Goal: Information Seeking & Learning: Get advice/opinions

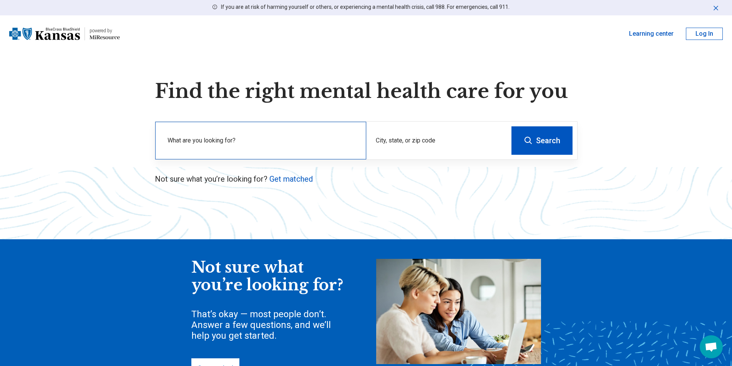
click at [159, 138] on div "What are you looking for?" at bounding box center [260, 141] width 211 height 38
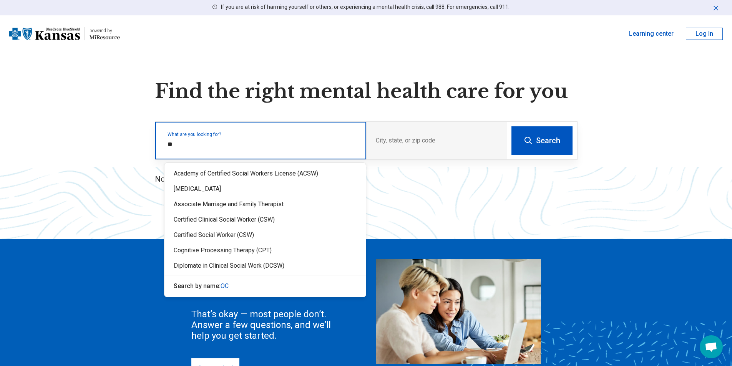
type input "***"
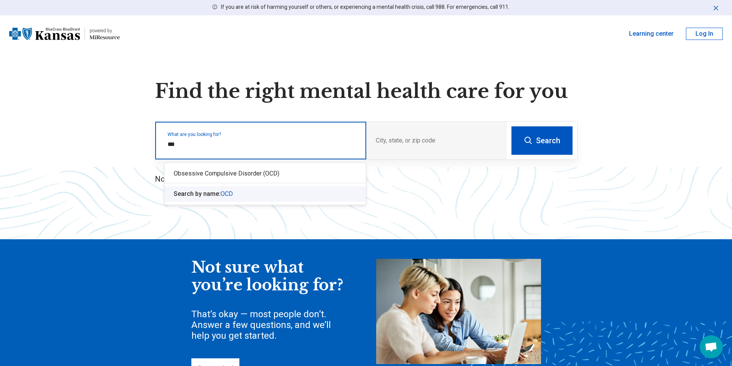
click at [226, 195] on span "OCD" at bounding box center [227, 193] width 12 height 7
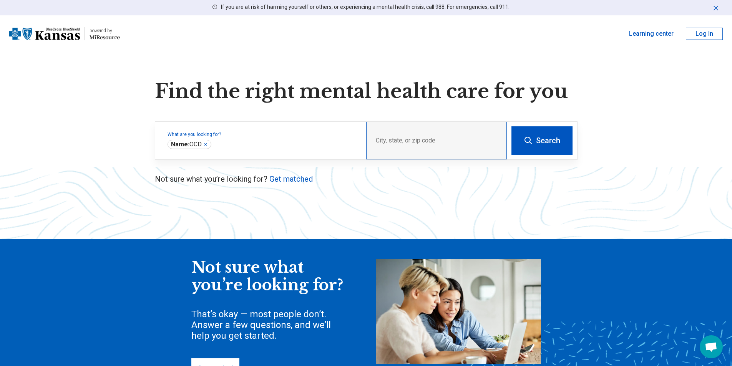
click at [386, 138] on div "City, state, or zip code" at bounding box center [436, 141] width 141 height 38
click at [390, 138] on div "City, state, or zip code" at bounding box center [436, 141] width 141 height 38
click at [376, 141] on div "City, state, or zip code" at bounding box center [436, 141] width 141 height 38
drag, startPoint x: 416, startPoint y: 141, endPoint x: 440, endPoint y: 141, distance: 24.2
click at [416, 141] on div "City, state, or zip code" at bounding box center [436, 141] width 141 height 38
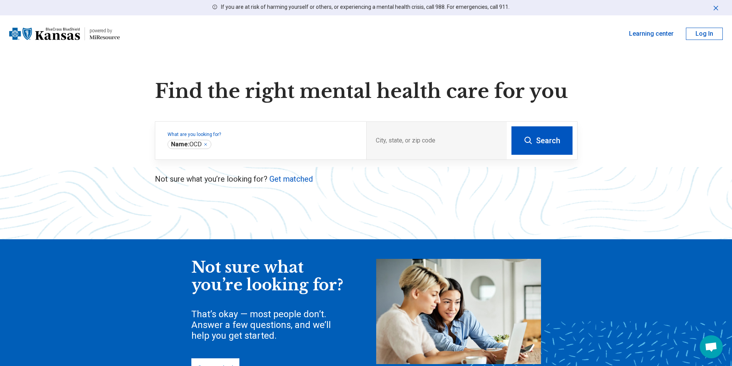
click at [531, 138] on icon at bounding box center [528, 140] width 9 height 9
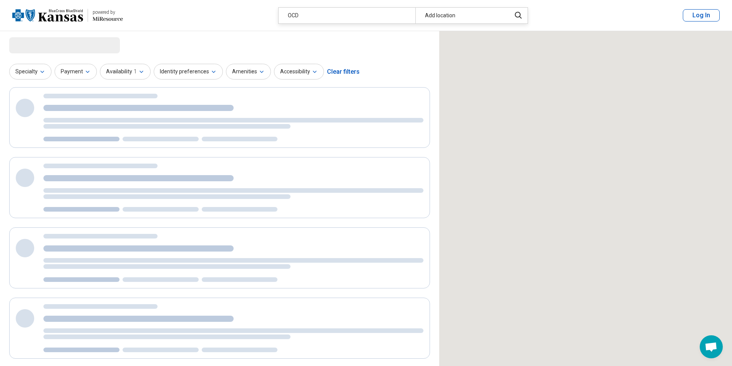
select select "***"
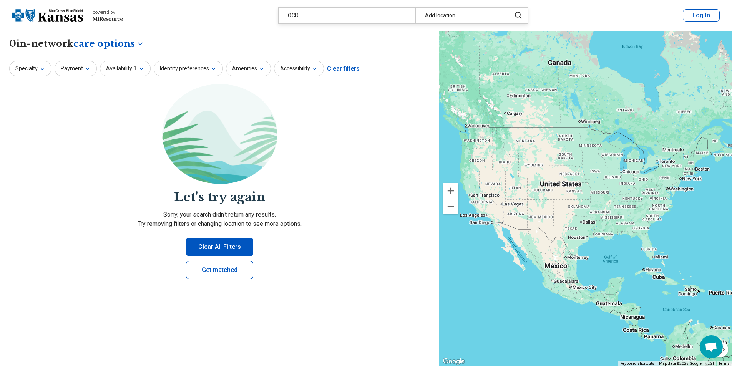
click at [248, 246] on button "Clear All Filters" at bounding box center [219, 247] width 67 height 18
click at [231, 270] on link "Get matched" at bounding box center [219, 270] width 67 height 18
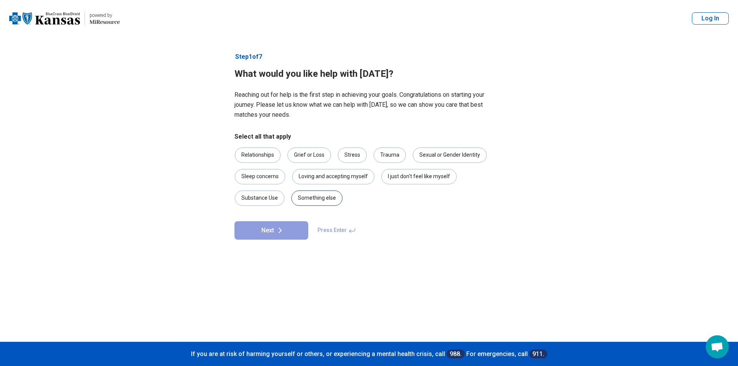
click at [306, 199] on div "Something else" at bounding box center [316, 198] width 51 height 15
click at [298, 226] on button "Next" at bounding box center [271, 230] width 74 height 18
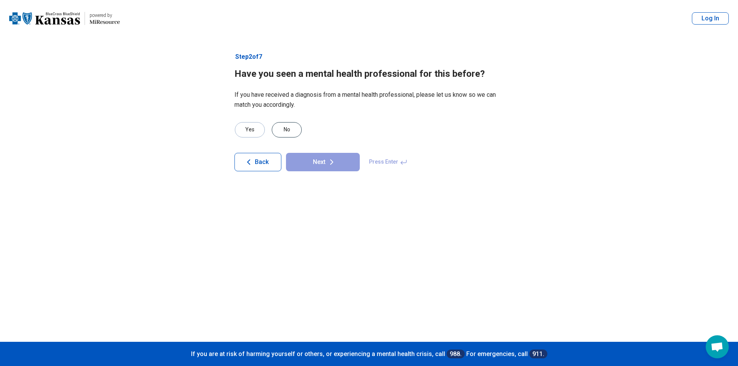
click at [293, 134] on div "No" at bounding box center [287, 129] width 30 height 15
click at [320, 163] on button "Next" at bounding box center [323, 162] width 74 height 18
click at [289, 129] on div "No" at bounding box center [287, 129] width 30 height 15
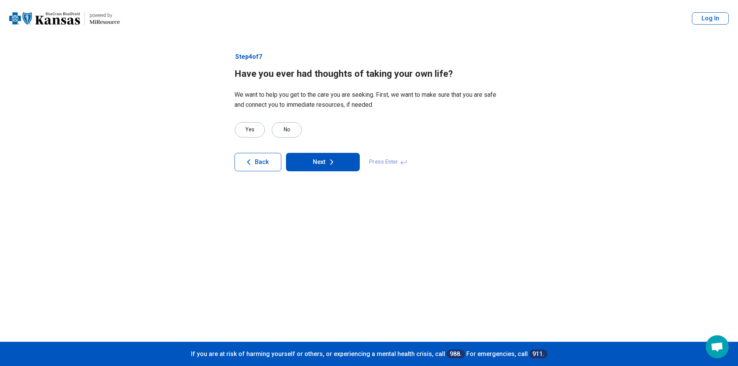
click at [311, 161] on button "Next" at bounding box center [323, 162] width 74 height 18
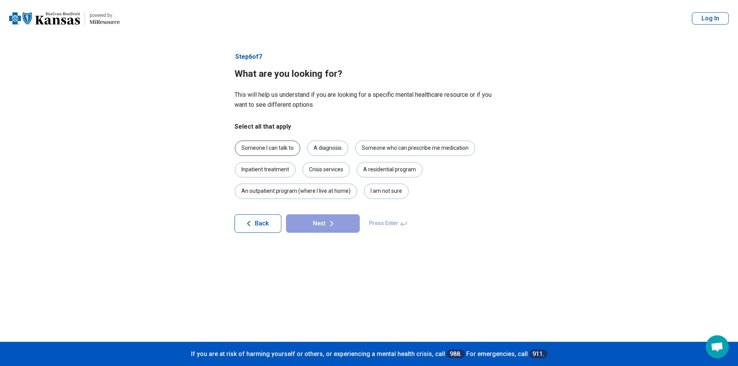
click at [268, 150] on div "Someone I can talk to" at bounding box center [267, 148] width 65 height 15
click at [326, 223] on button "Next" at bounding box center [323, 223] width 74 height 18
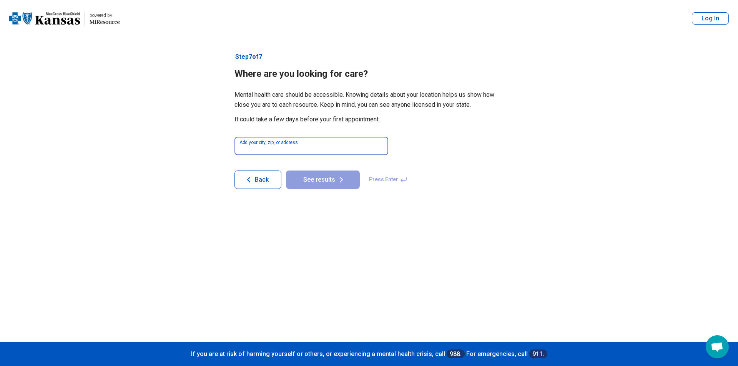
click at [324, 147] on input at bounding box center [311, 146] width 154 height 18
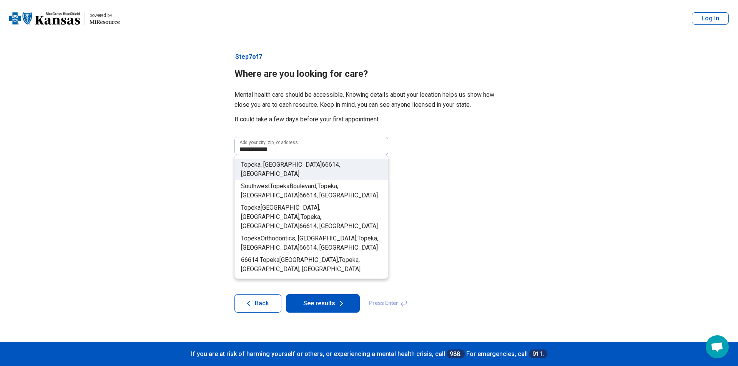
click at [298, 163] on span ", [GEOGRAPHIC_DATA]" at bounding box center [290, 169] width 99 height 17
type input "**********"
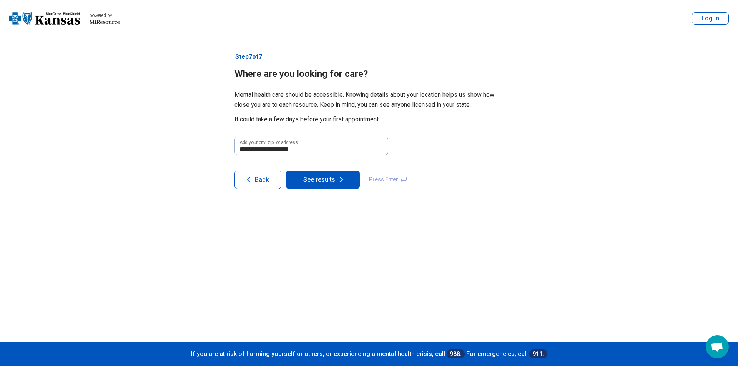
click at [321, 182] on button "See results" at bounding box center [323, 180] width 74 height 18
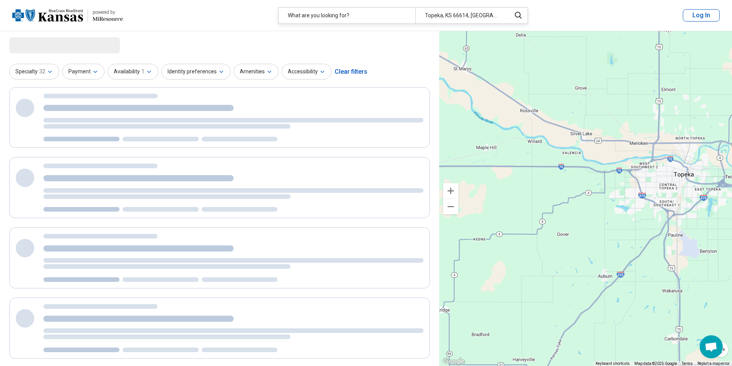
select select "***"
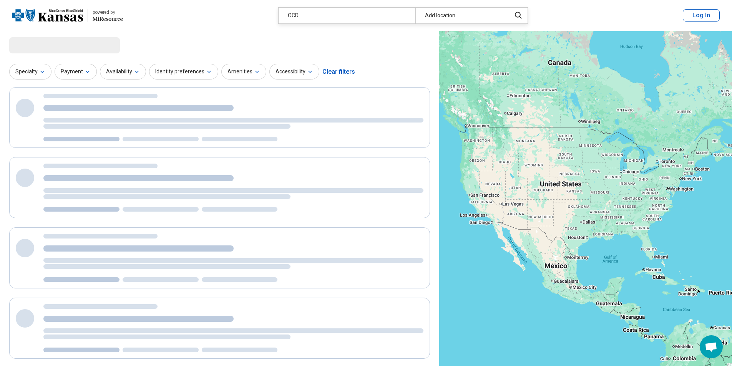
select select "***"
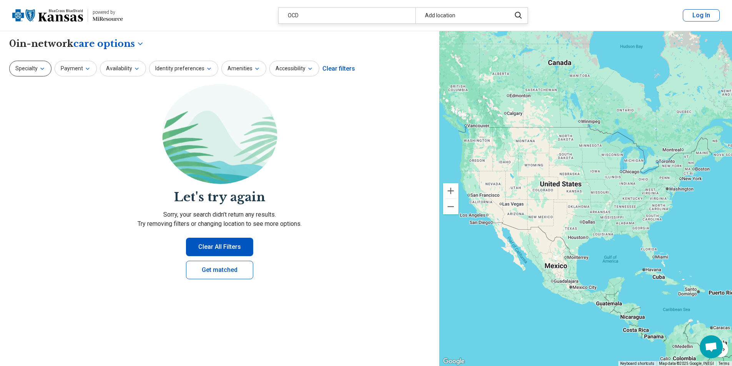
click at [25, 67] on button "Specialty" at bounding box center [30, 69] width 42 height 16
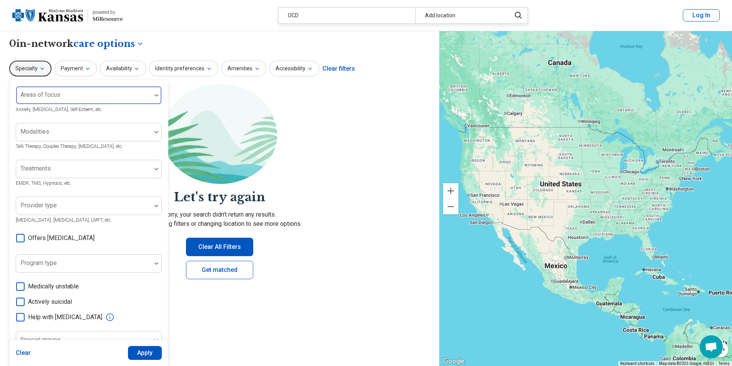
click at [30, 98] on div "Areas of focus" at bounding box center [89, 95] width 146 height 18
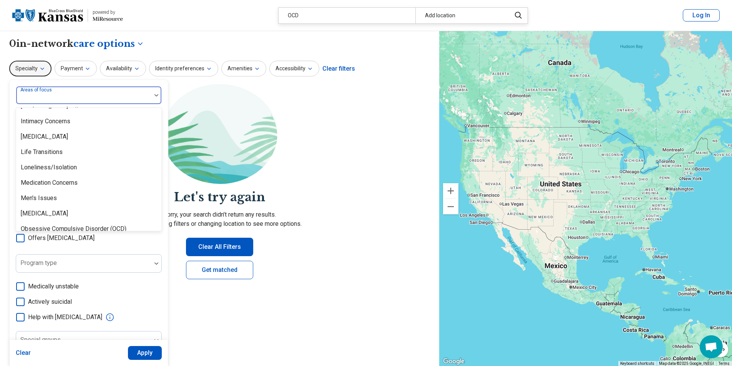
scroll to position [769, 0]
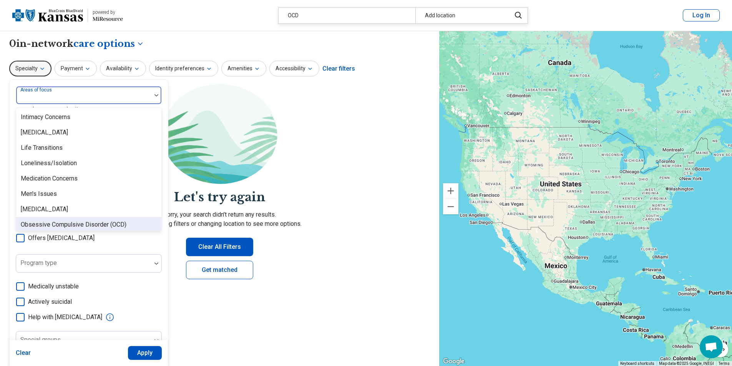
click at [104, 226] on div "Obsessive Compulsive Disorder (OCD)" at bounding box center [74, 224] width 106 height 9
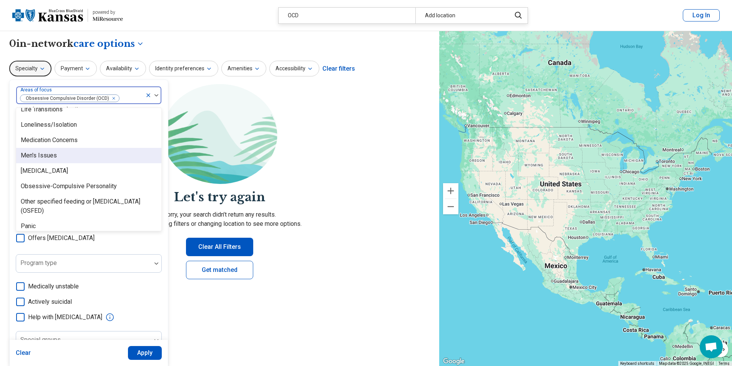
scroll to position [846, 0]
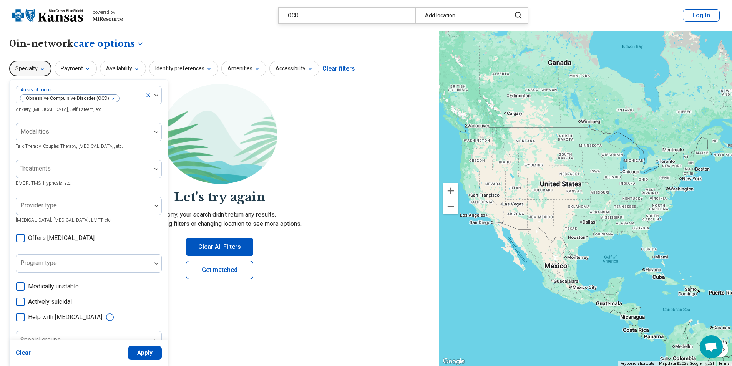
click at [184, 88] on section "Let's try again Sorry, your search didn’t return any results. Try removing filt…" at bounding box center [219, 188] width 421 height 208
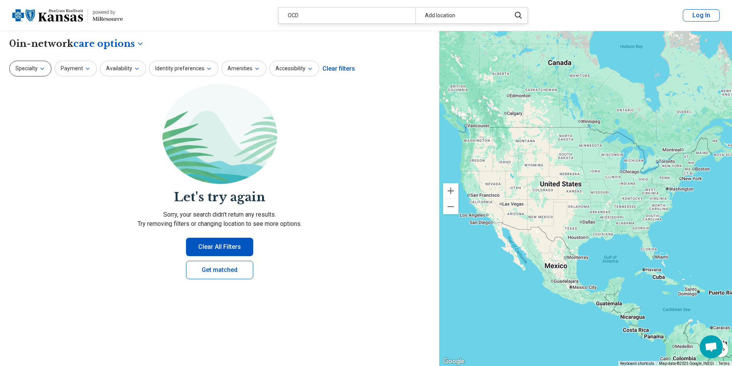
click at [30, 69] on button "Specialty" at bounding box center [30, 69] width 42 height 16
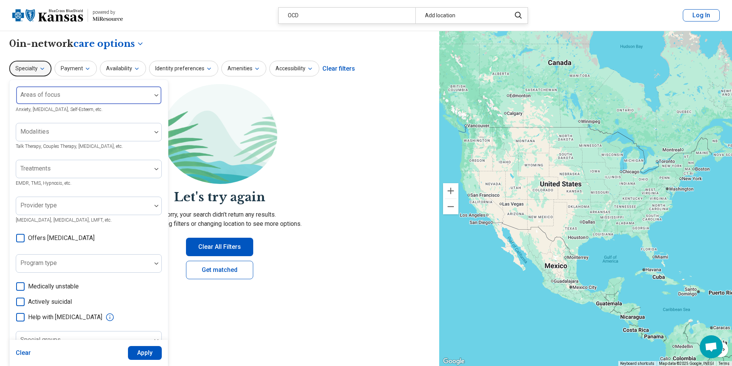
click at [49, 95] on div "Areas of focus" at bounding box center [89, 95] width 146 height 18
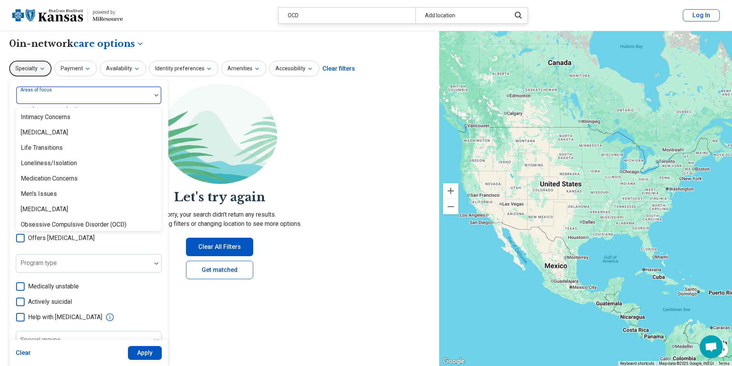
scroll to position [807, 0]
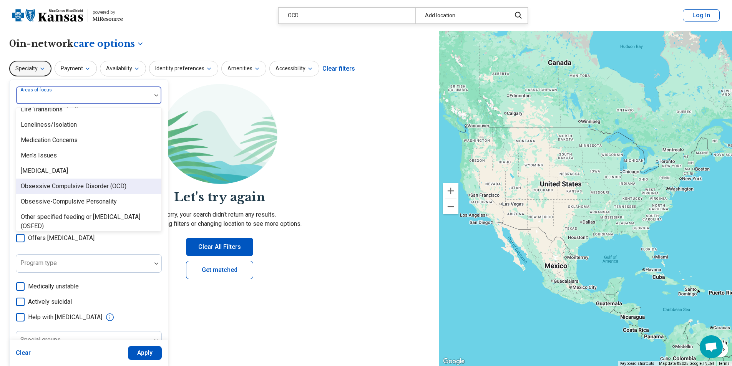
click at [86, 186] on div "Obsessive Compulsive Disorder (OCD)" at bounding box center [74, 186] width 106 height 9
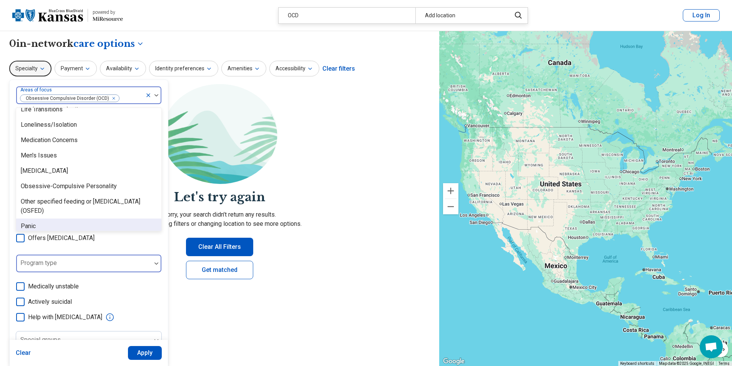
click at [96, 265] on div at bounding box center [83, 266] width 129 height 11
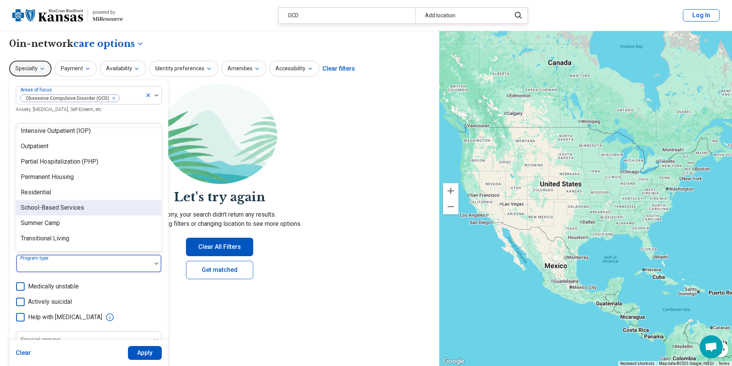
scroll to position [118, 0]
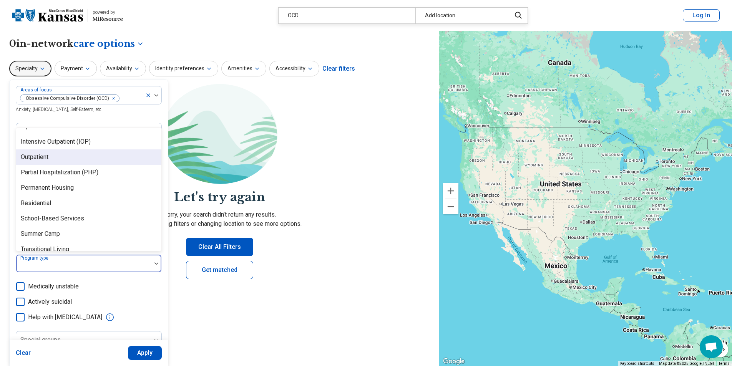
click at [37, 159] on div "Outpatient" at bounding box center [35, 157] width 28 height 9
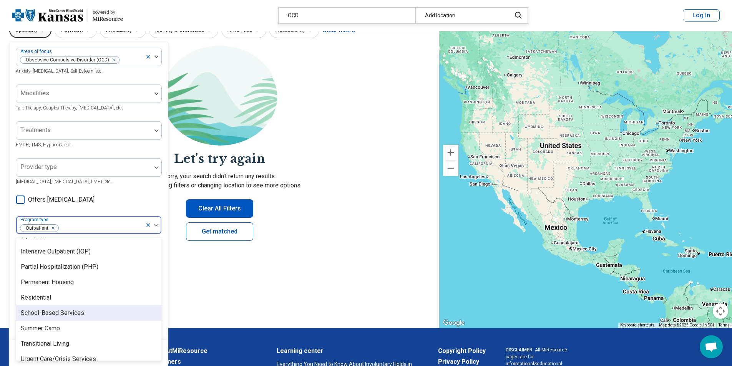
scroll to position [141, 0]
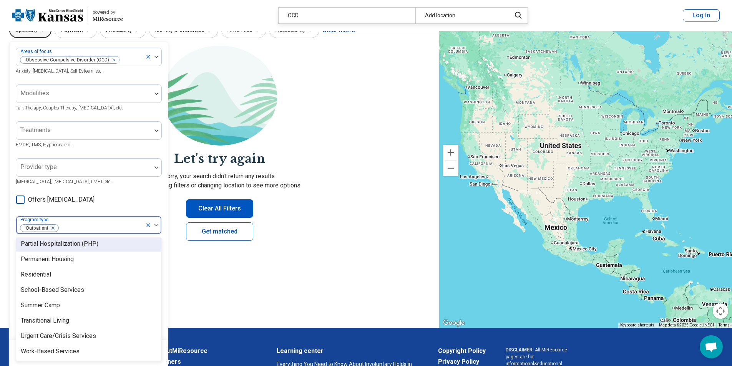
click at [118, 186] on div "Areas of focus [MEDICAL_DATA] (OCD) Anxiety, [MEDICAL_DATA], Self-Esteem, etc. …" at bounding box center [89, 198] width 146 height 301
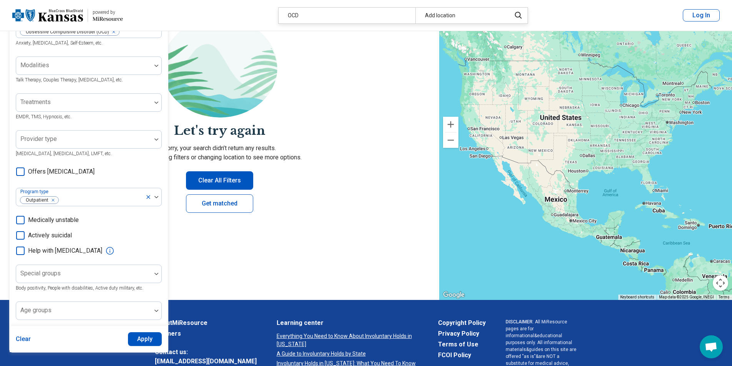
scroll to position [77, 0]
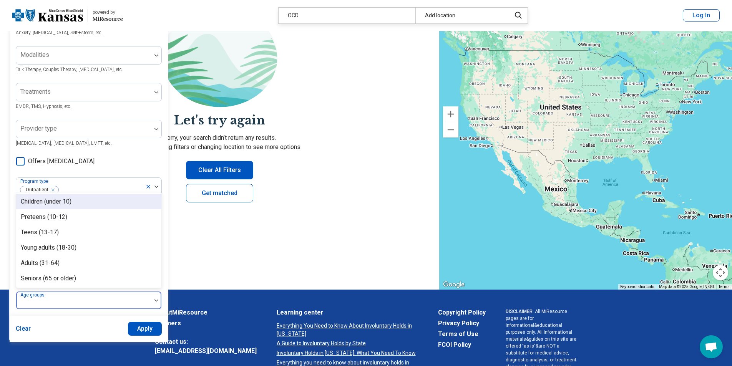
click at [93, 301] on div at bounding box center [83, 303] width 129 height 11
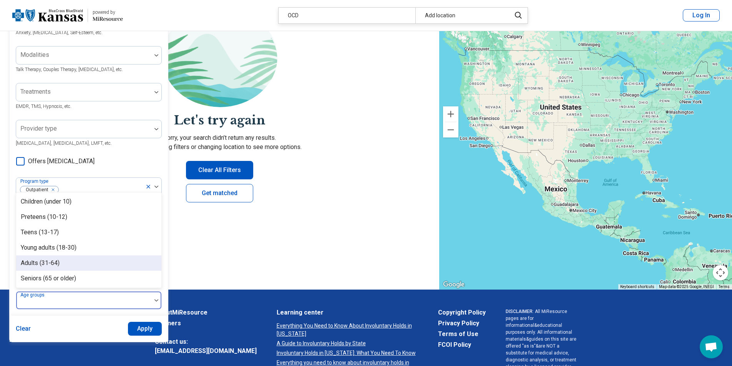
click at [51, 264] on div "Adults (31-64)" at bounding box center [40, 263] width 39 height 9
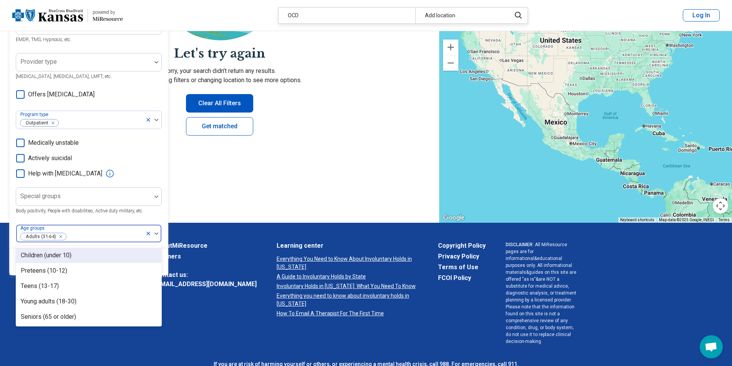
scroll to position [154, 0]
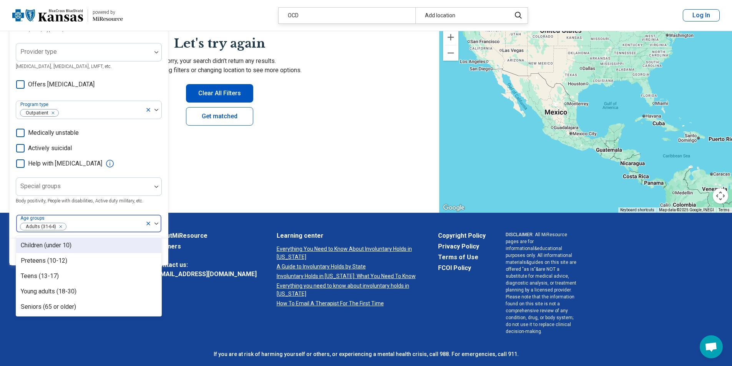
click at [85, 225] on div at bounding box center [104, 226] width 75 height 11
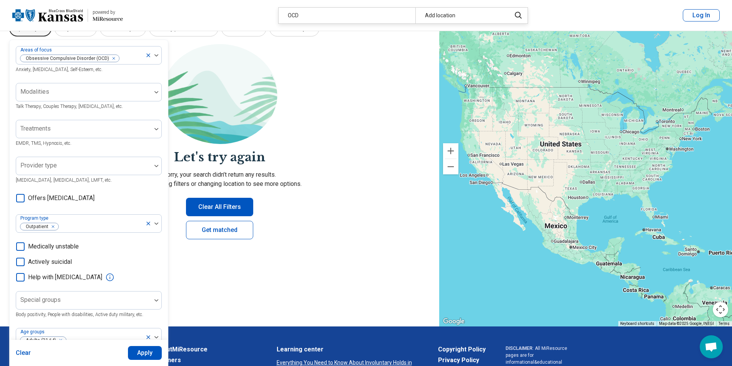
scroll to position [38, 0]
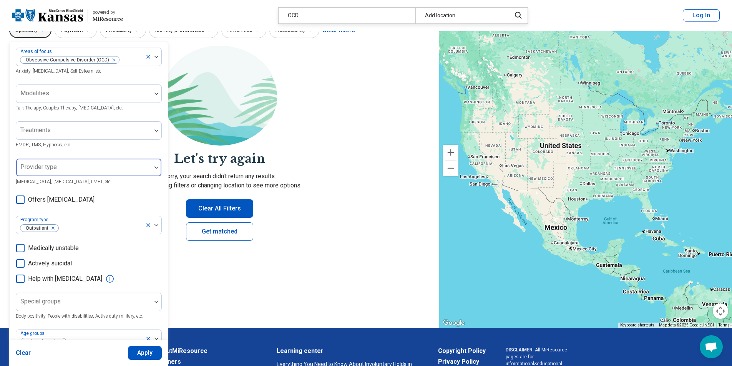
click at [99, 164] on div at bounding box center [83, 167] width 135 height 17
click at [104, 166] on div at bounding box center [83, 170] width 129 height 11
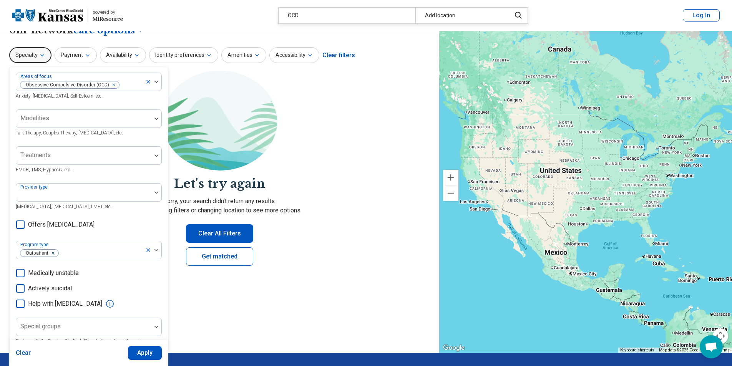
scroll to position [0, 0]
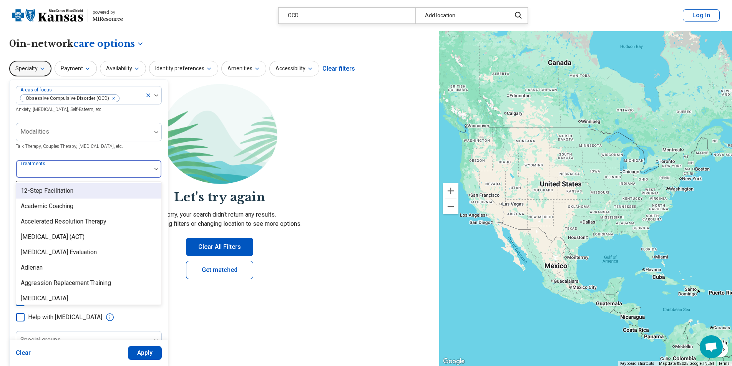
click at [104, 173] on div at bounding box center [83, 172] width 129 height 11
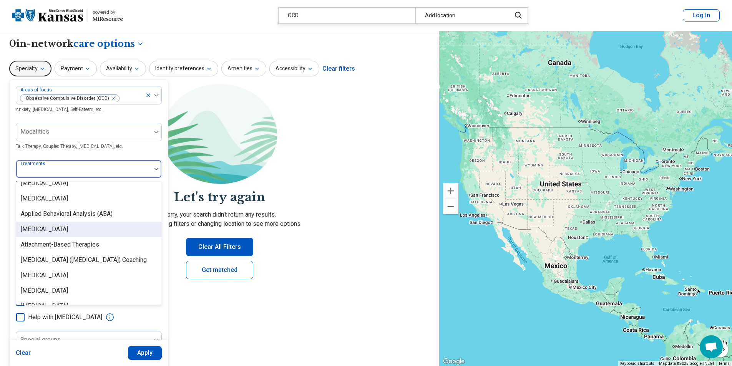
scroll to position [154, 0]
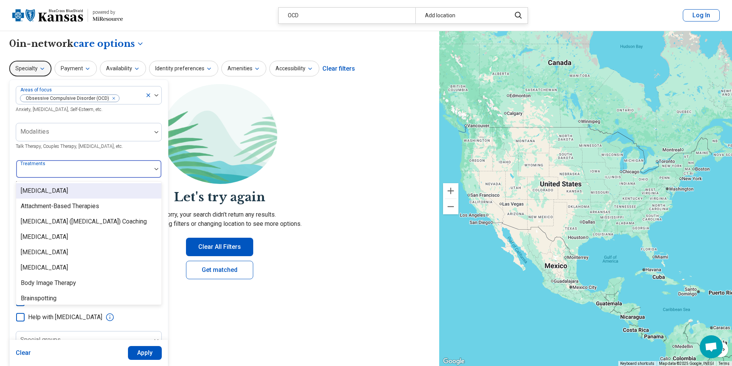
click at [30, 169] on div at bounding box center [83, 172] width 129 height 11
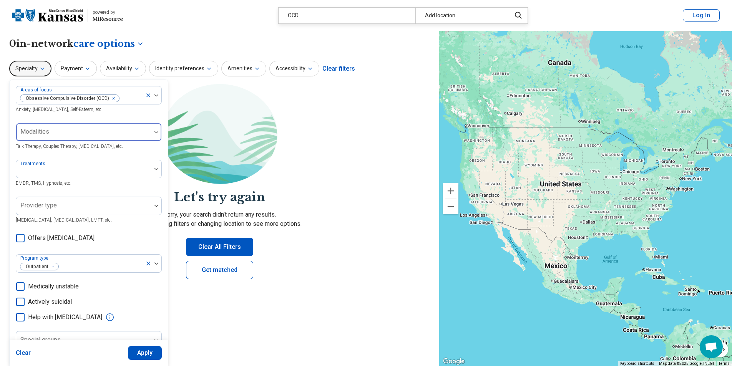
click at [86, 133] on div at bounding box center [83, 135] width 129 height 11
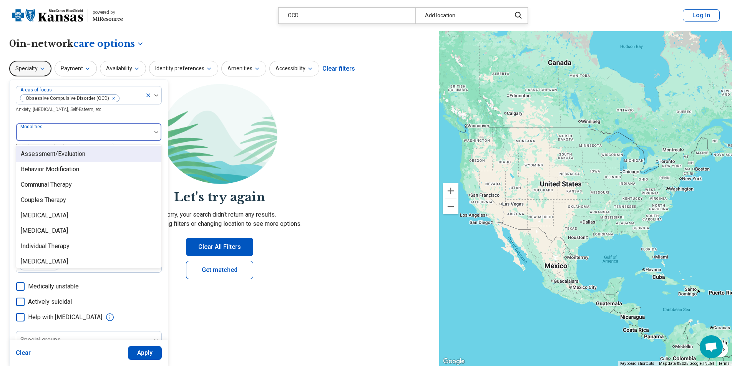
click at [86, 133] on div at bounding box center [83, 135] width 129 height 11
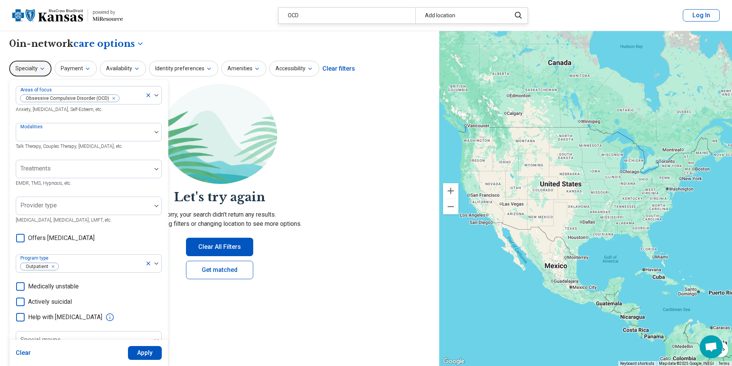
click at [143, 352] on button "Apply" at bounding box center [145, 353] width 34 height 14
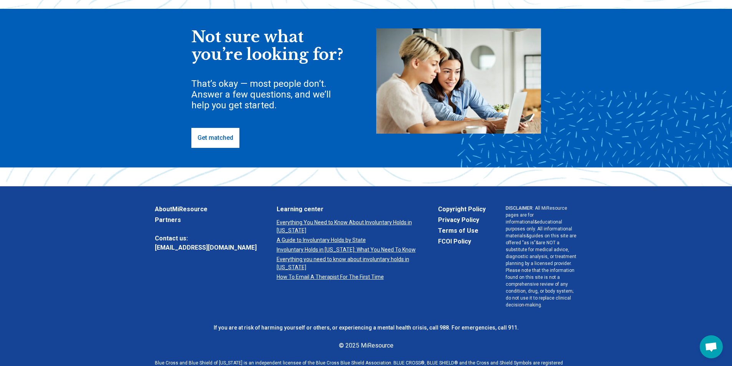
scroll to position [233, 0]
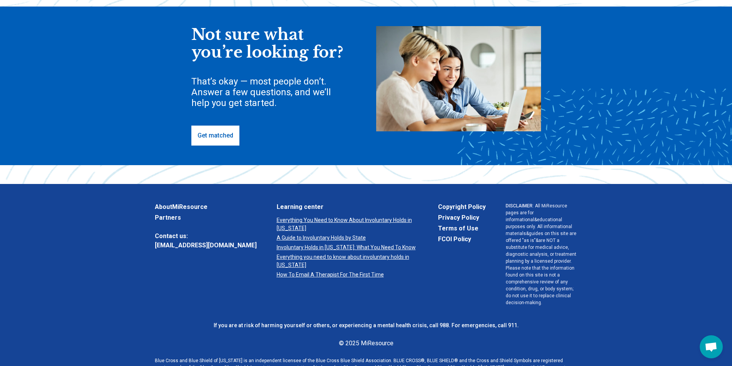
click at [220, 135] on link "Get matched" at bounding box center [215, 136] width 48 height 20
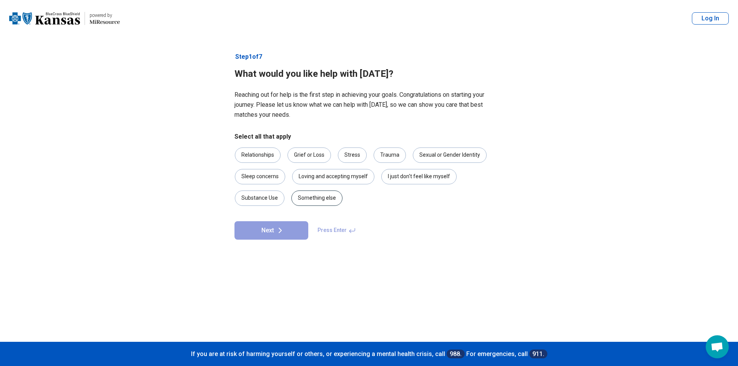
click at [321, 199] on div "Something else" at bounding box center [316, 198] width 51 height 15
click at [292, 231] on button "Next" at bounding box center [271, 230] width 74 height 18
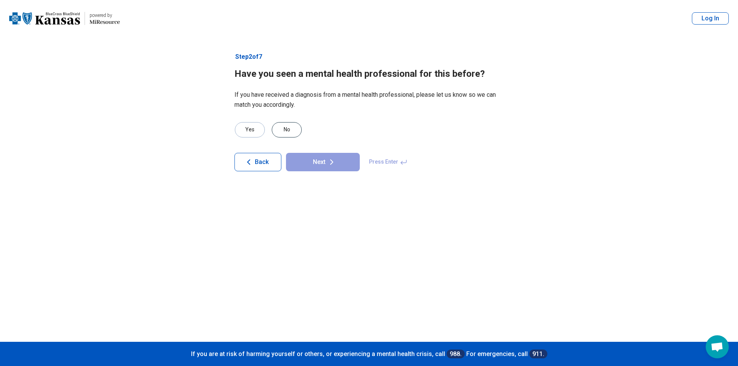
click at [284, 130] on div "No" at bounding box center [287, 129] width 30 height 15
click at [324, 163] on button "Next" at bounding box center [323, 162] width 74 height 18
click at [290, 128] on div "No" at bounding box center [287, 129] width 30 height 15
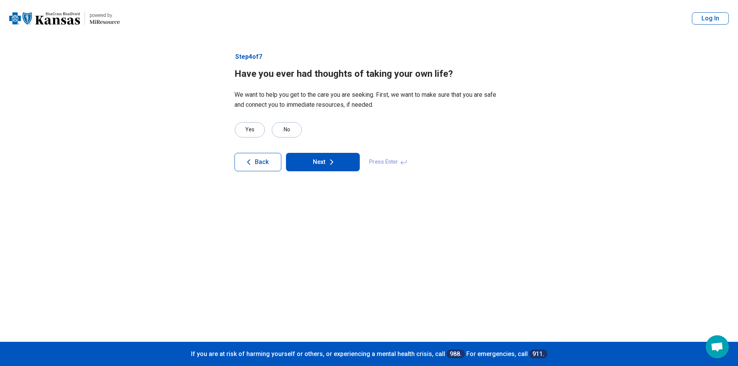
click at [304, 161] on button "Next" at bounding box center [323, 162] width 74 height 18
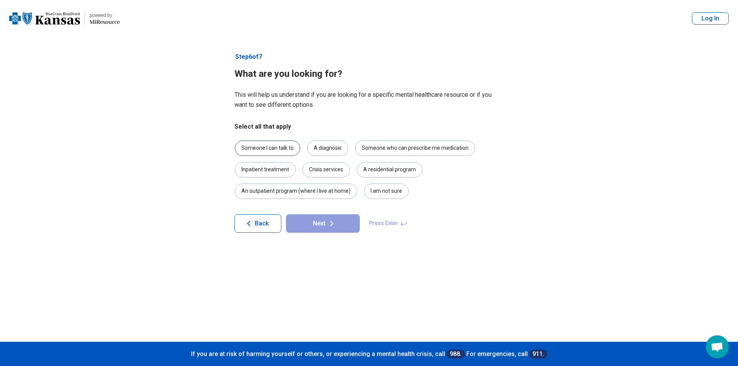
click at [265, 145] on div "Someone I can talk to" at bounding box center [267, 148] width 65 height 15
click at [316, 221] on button "Next" at bounding box center [323, 223] width 74 height 18
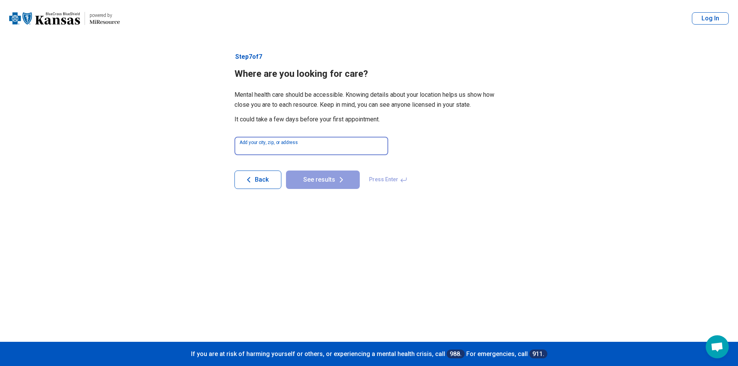
click at [307, 148] on input at bounding box center [311, 146] width 154 height 18
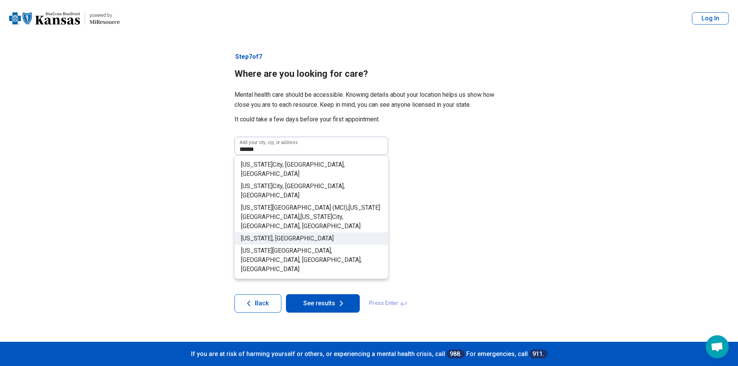
click at [273, 235] on span ", [GEOGRAPHIC_DATA]" at bounding box center [303, 238] width 61 height 7
type input "**********"
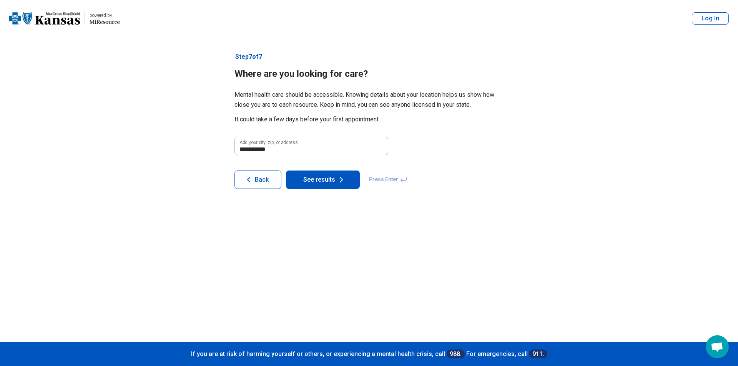
click at [313, 182] on button "See results" at bounding box center [323, 180] width 74 height 18
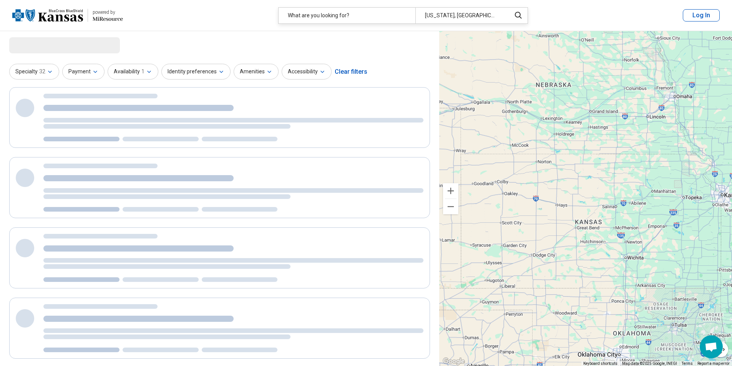
select select "***"
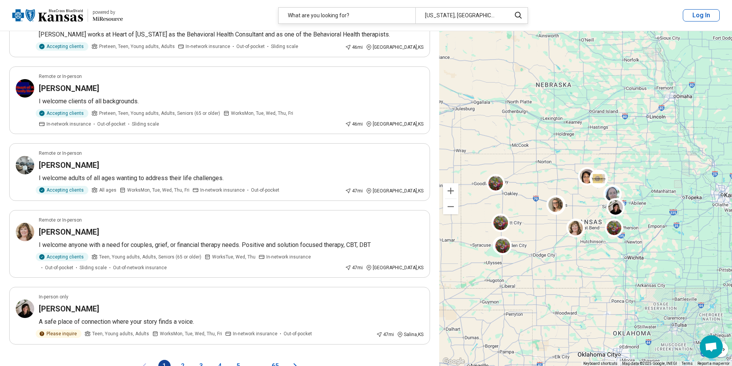
scroll to position [1202, 0]
